Goal: Transaction & Acquisition: Download file/media

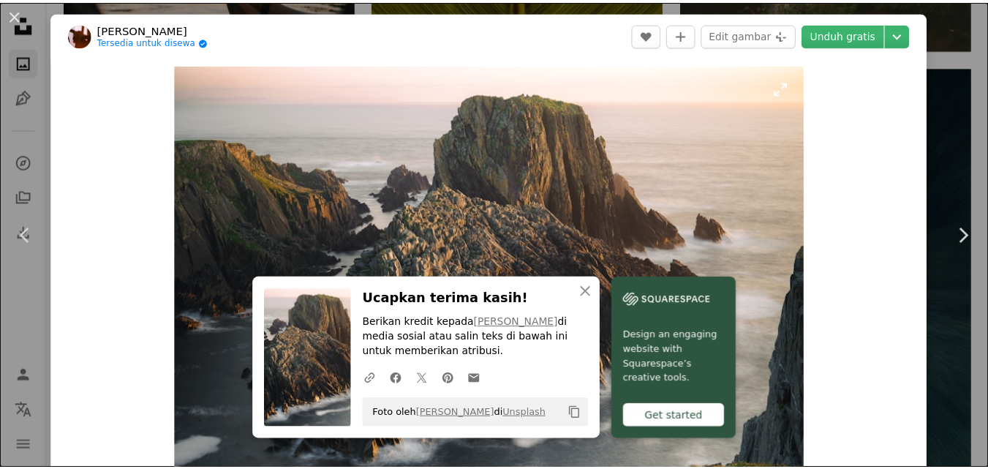
scroll to position [3235, 0]
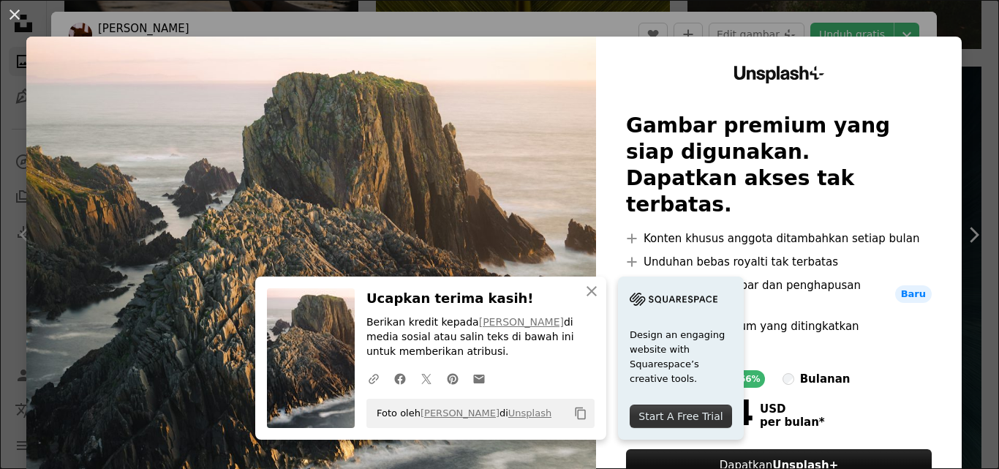
click at [467, 209] on img at bounding box center [310, 297] width 569 height 520
click at [22, 20] on button "An X shape" at bounding box center [15, 15] width 18 height 18
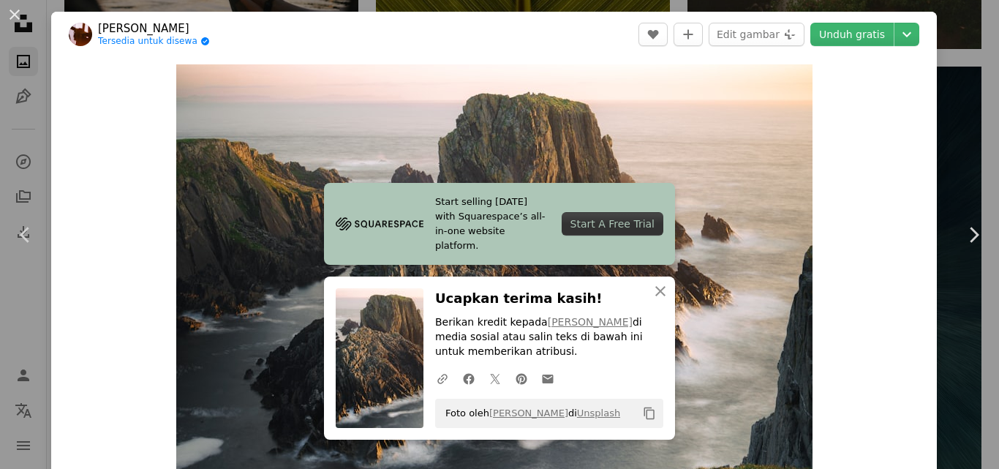
click at [961, 111] on div "An X shape Chevron left Chevron right Start selling [DATE] with Squarespace’s a…" at bounding box center [499, 234] width 999 height 469
